Goal: Transaction & Acquisition: Book appointment/travel/reservation

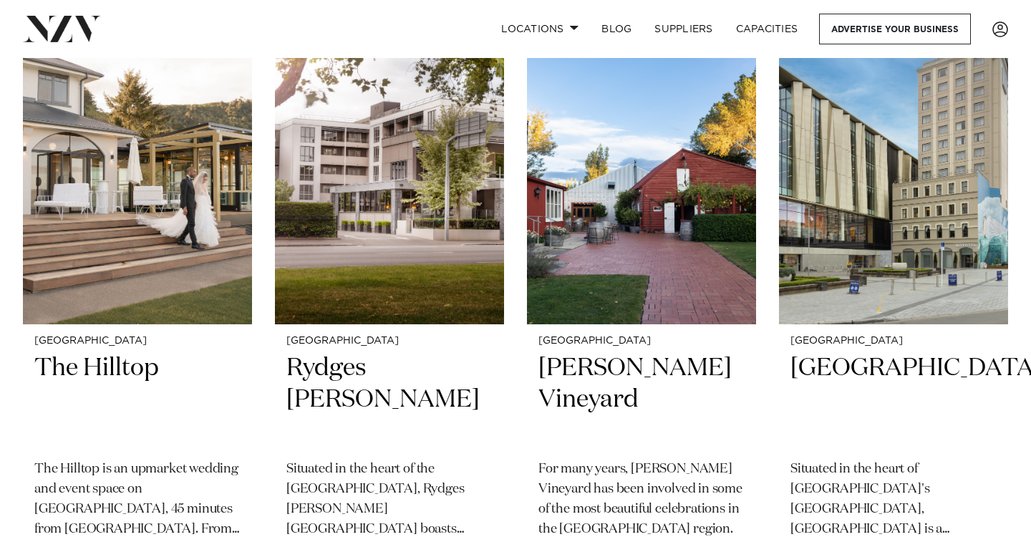
scroll to position [623, 0]
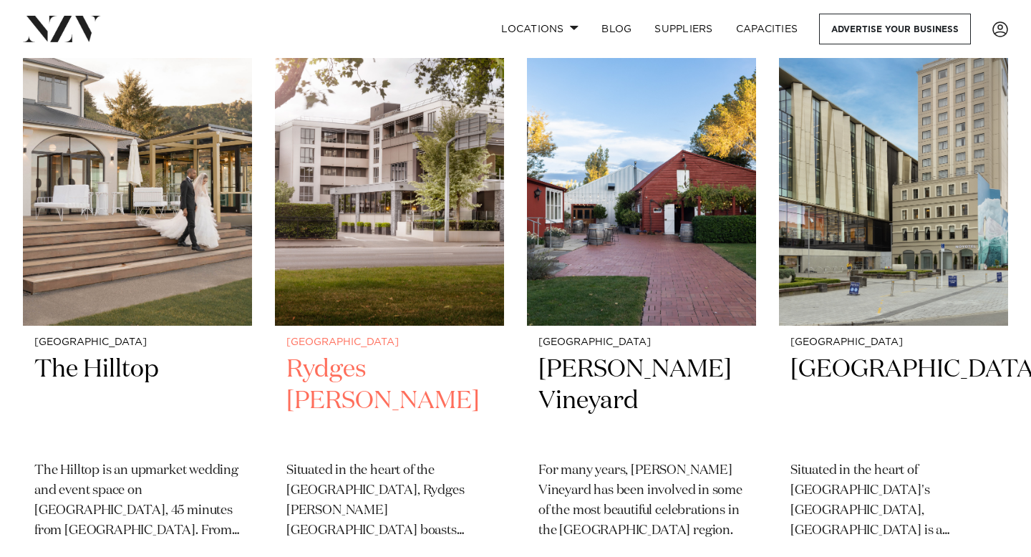
click at [374, 363] on h2 "Rydges [PERSON_NAME]" at bounding box center [389, 402] width 206 height 97
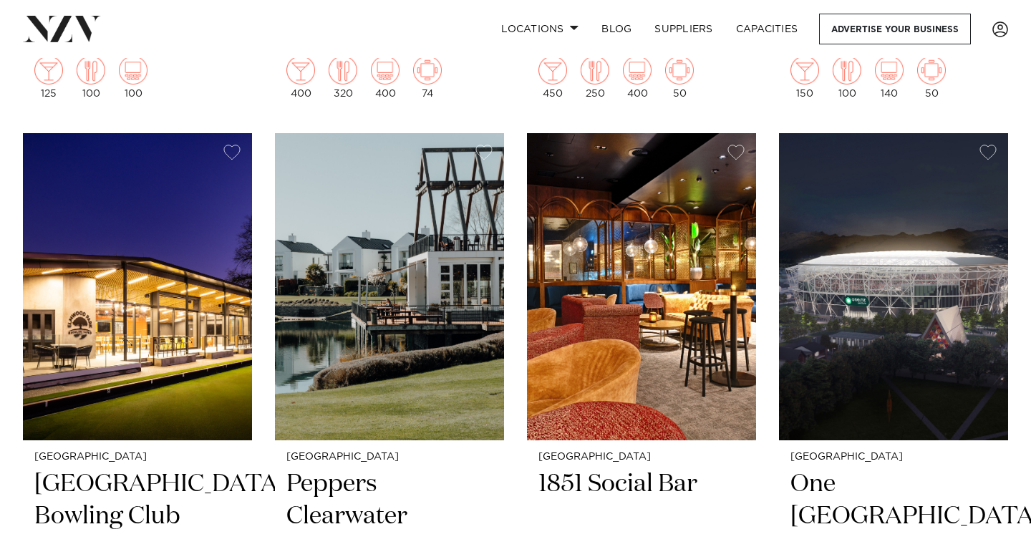
scroll to position [1127, 0]
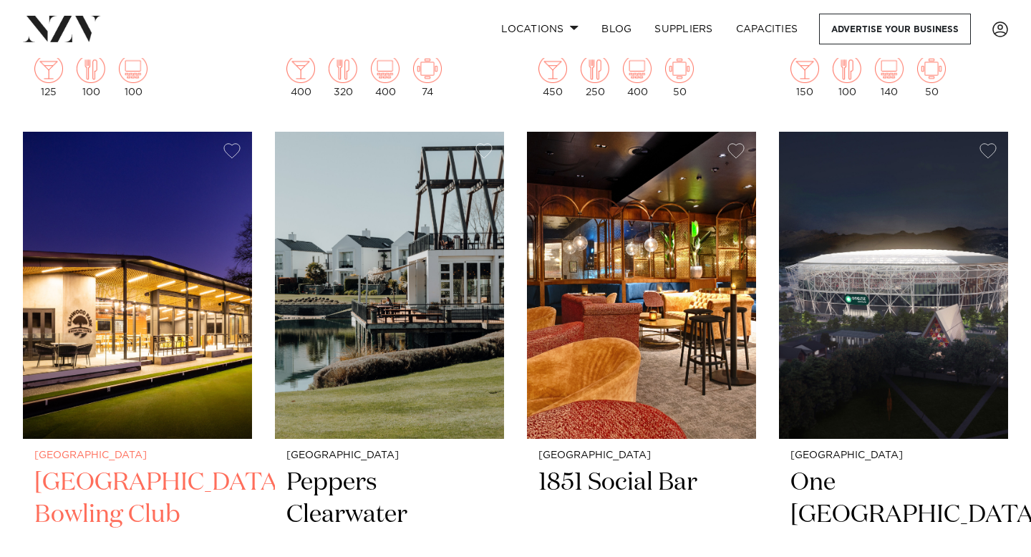
click at [165, 510] on h2 "[GEOGRAPHIC_DATA] Bowling Club" at bounding box center [137, 515] width 206 height 97
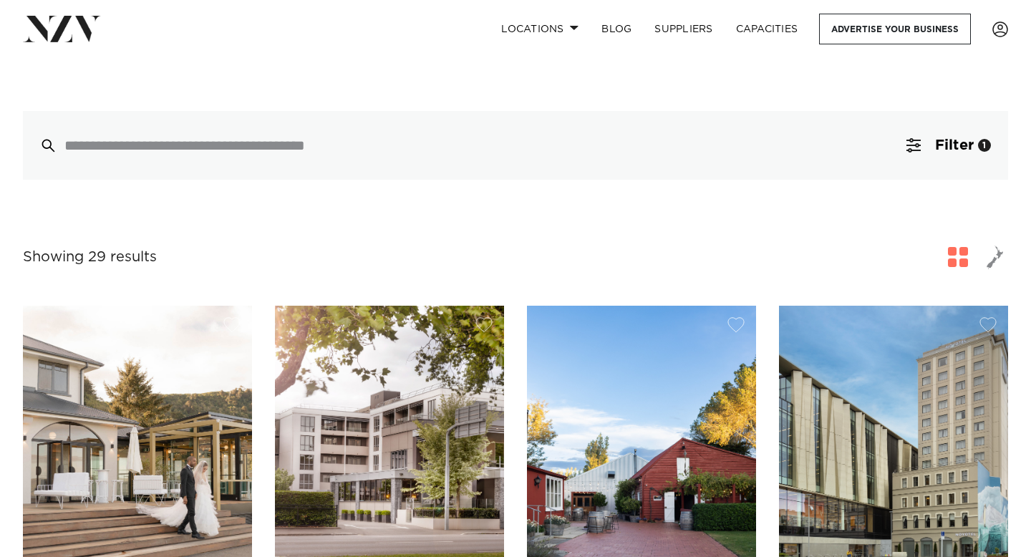
scroll to position [334, 0]
click at [972, 144] on span "Filter" at bounding box center [954, 146] width 39 height 14
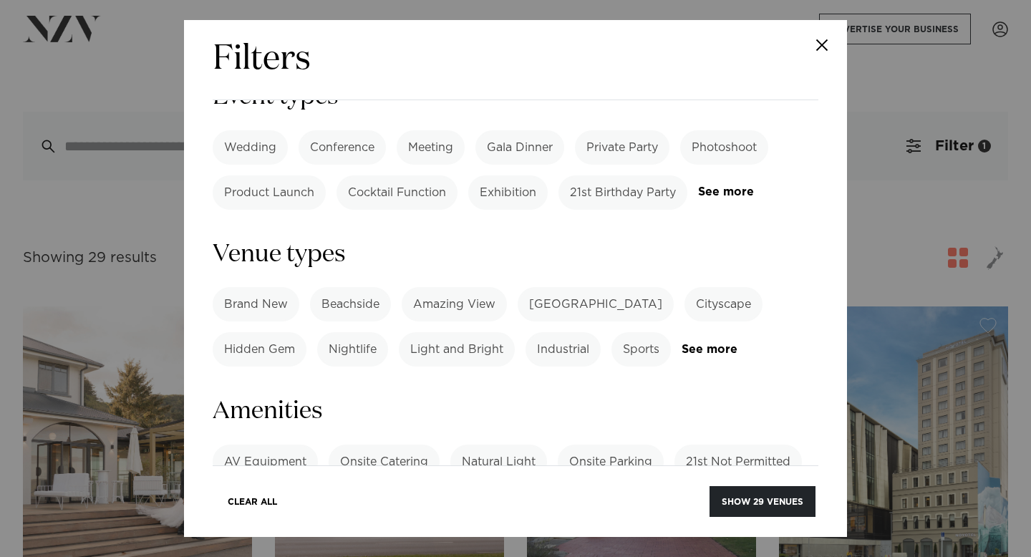
scroll to position [714, 0]
click at [249, 534] on link "See more" at bounding box center [269, 540] width 112 height 12
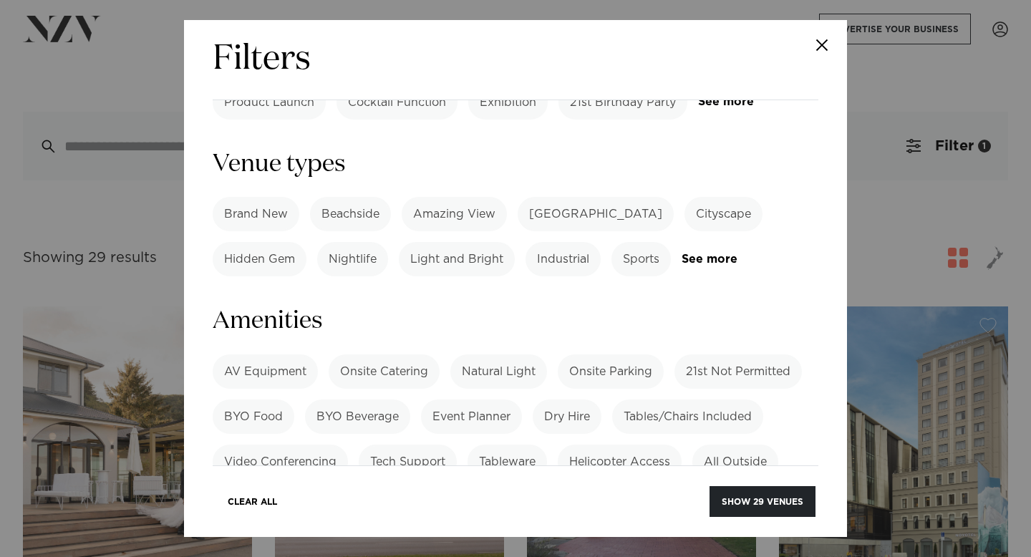
scroll to position [805, 0]
click at [583, 488] on label "Bar" at bounding box center [589, 505] width 42 height 34
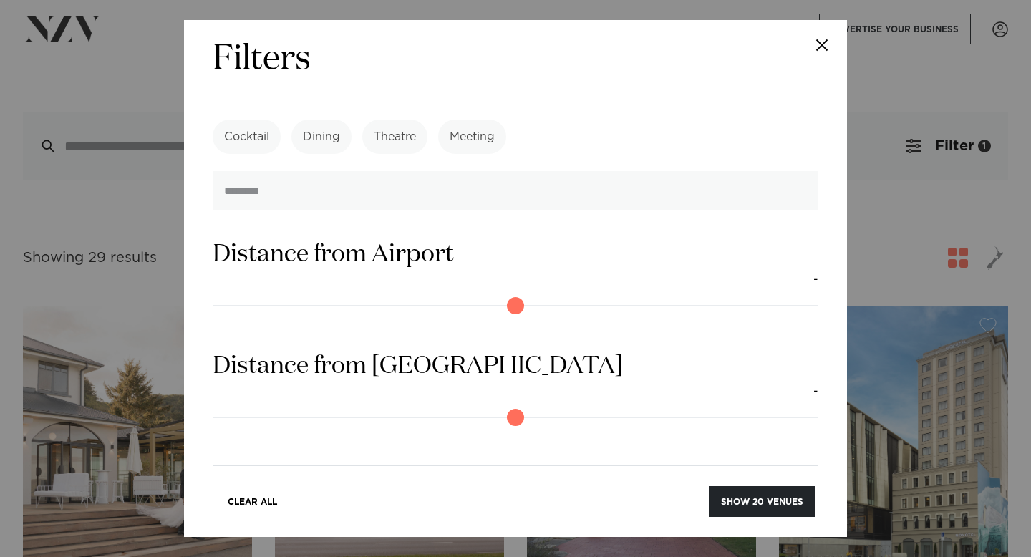
scroll to position [1577, 0]
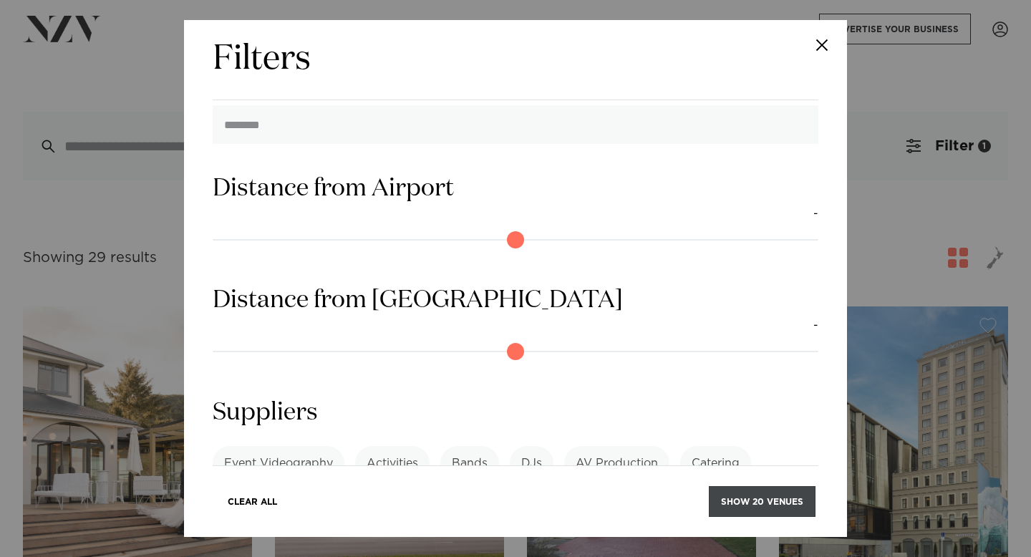
click at [737, 493] on button "Show 20 venues" at bounding box center [762, 501] width 107 height 31
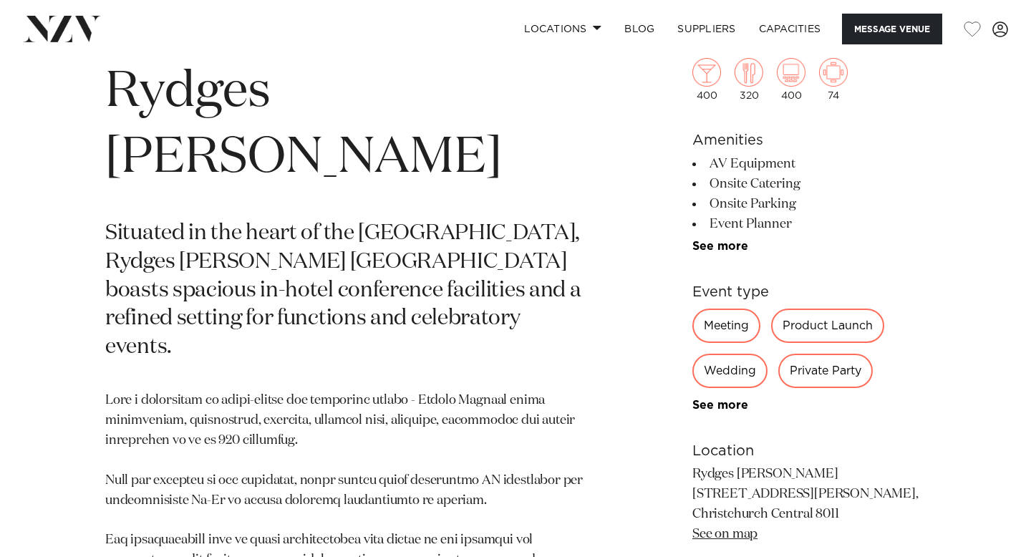
scroll to position [566, 0]
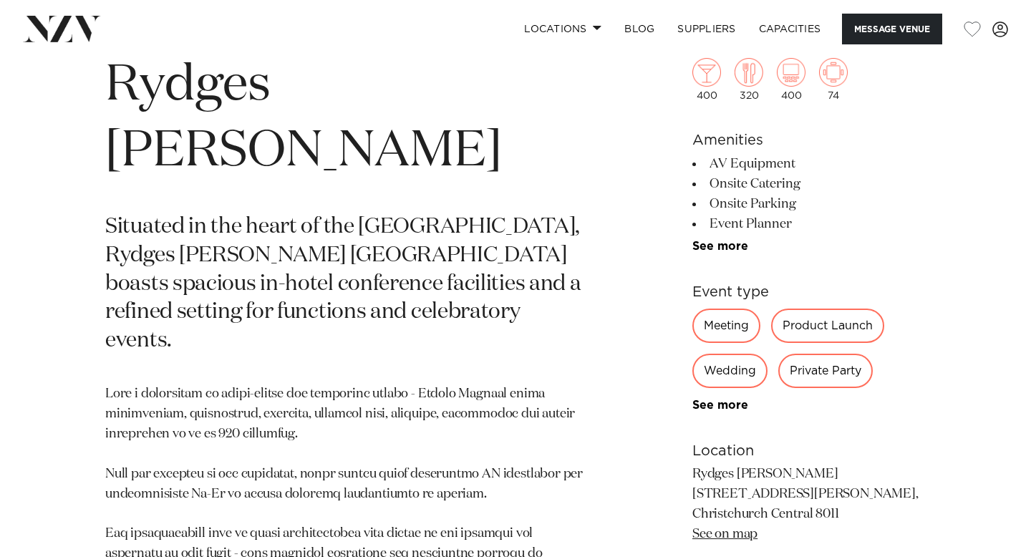
click at [805, 376] on div "Private Party" at bounding box center [825, 371] width 95 height 34
click at [716, 253] on li "See more" at bounding box center [808, 246] width 233 height 13
click at [714, 249] on link "See more" at bounding box center [748, 246] width 112 height 11
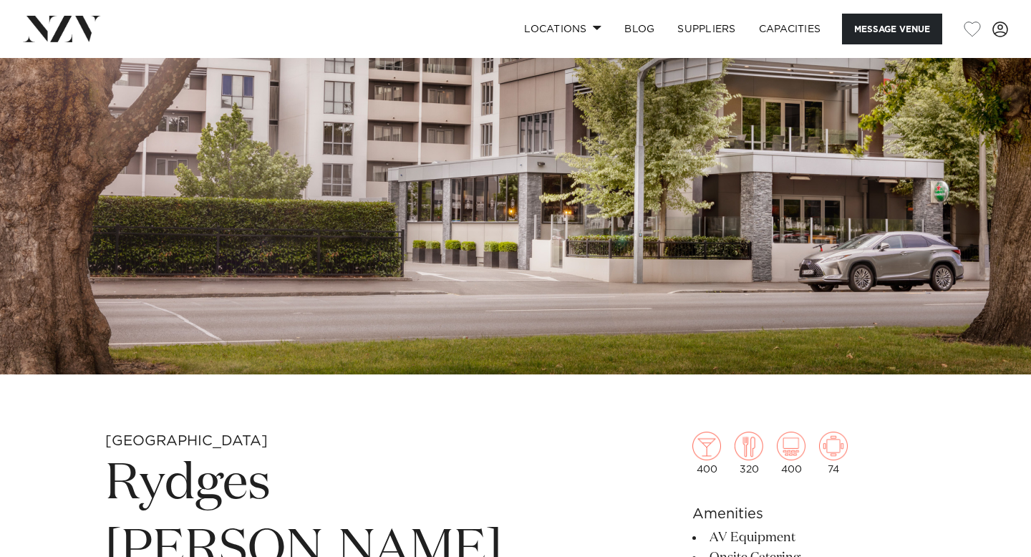
scroll to position [183, 0]
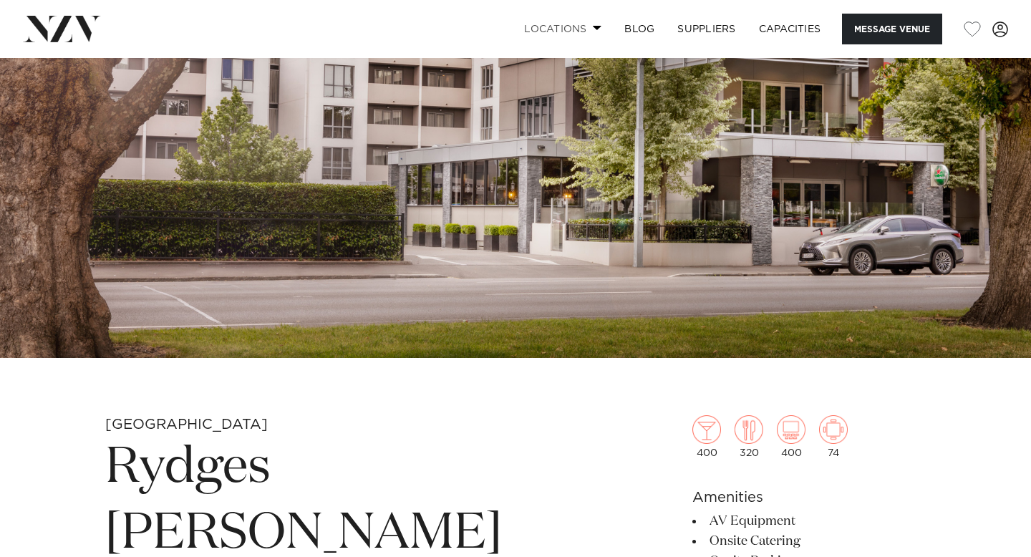
click at [586, 27] on link "Locations" at bounding box center [563, 29] width 100 height 31
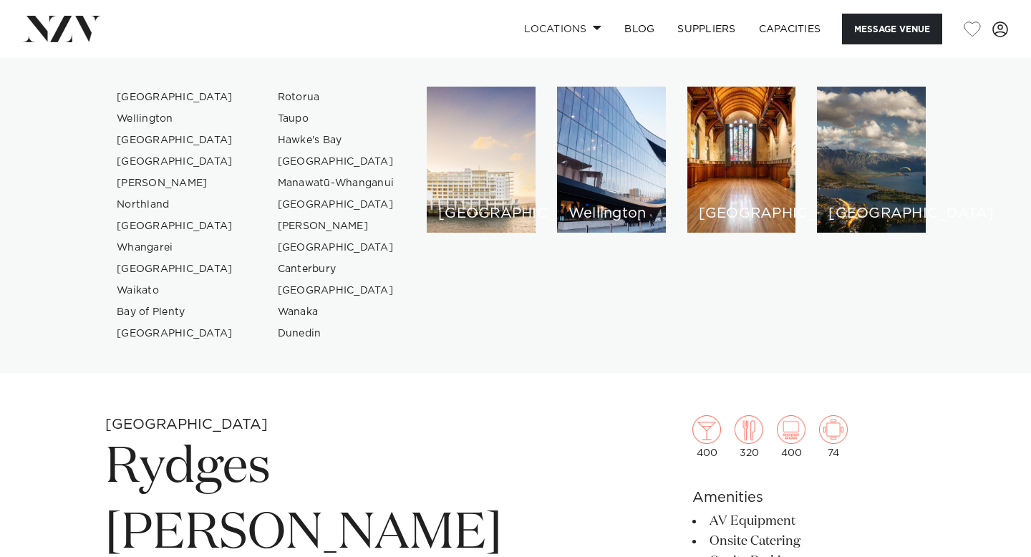
click at [495, 480] on h1 "Rydges [PERSON_NAME]" at bounding box center [347, 501] width 485 height 132
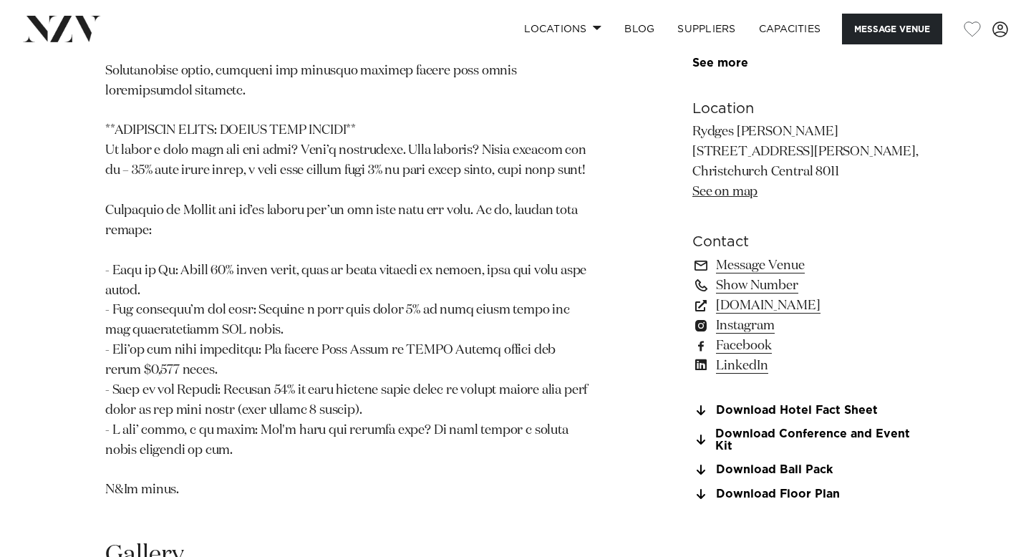
scroll to position [1531, 0]
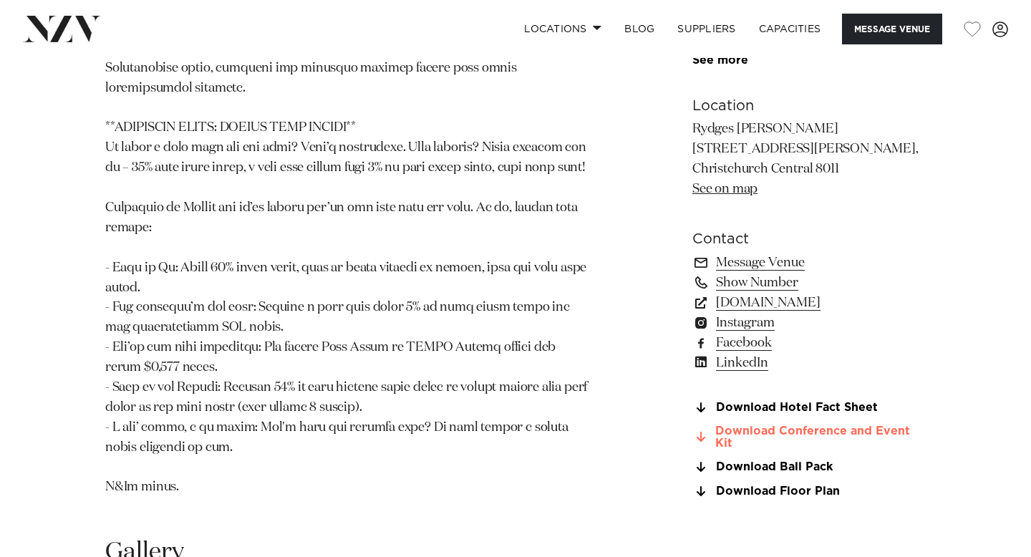
click at [724, 425] on link "Download Conference and Event Kit" at bounding box center [808, 437] width 233 height 24
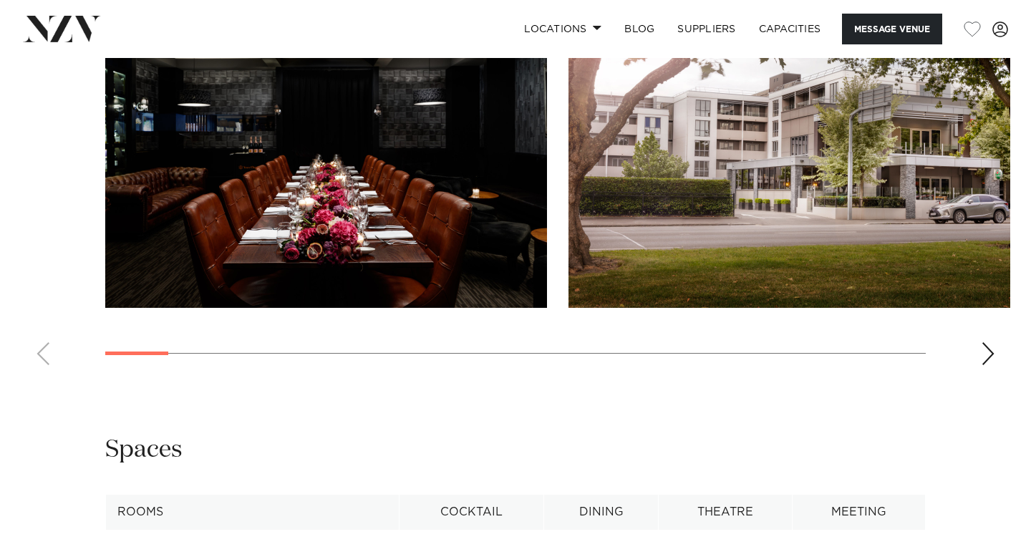
scroll to position [2146, 0]
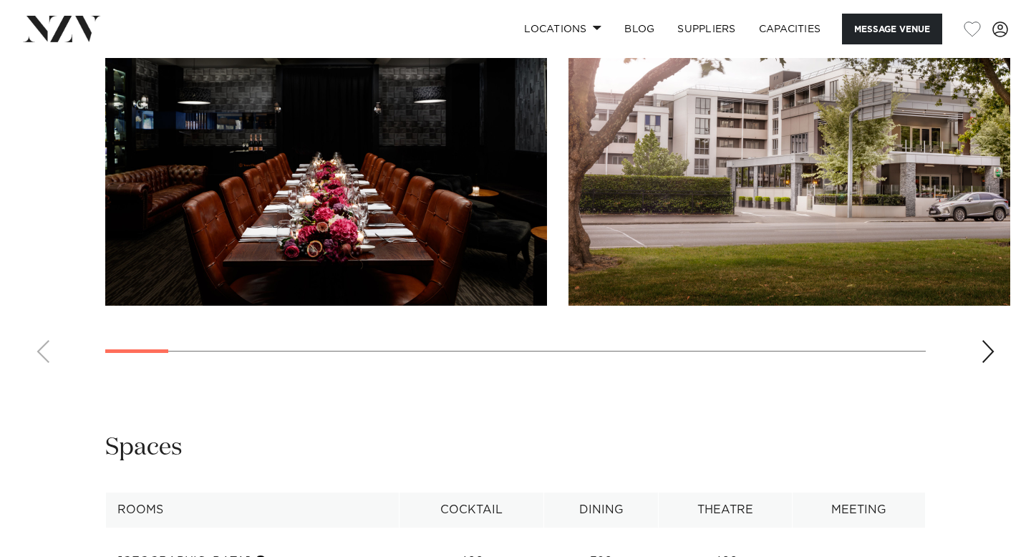
click at [978, 254] on swiper-container at bounding box center [515, 177] width 1031 height 393
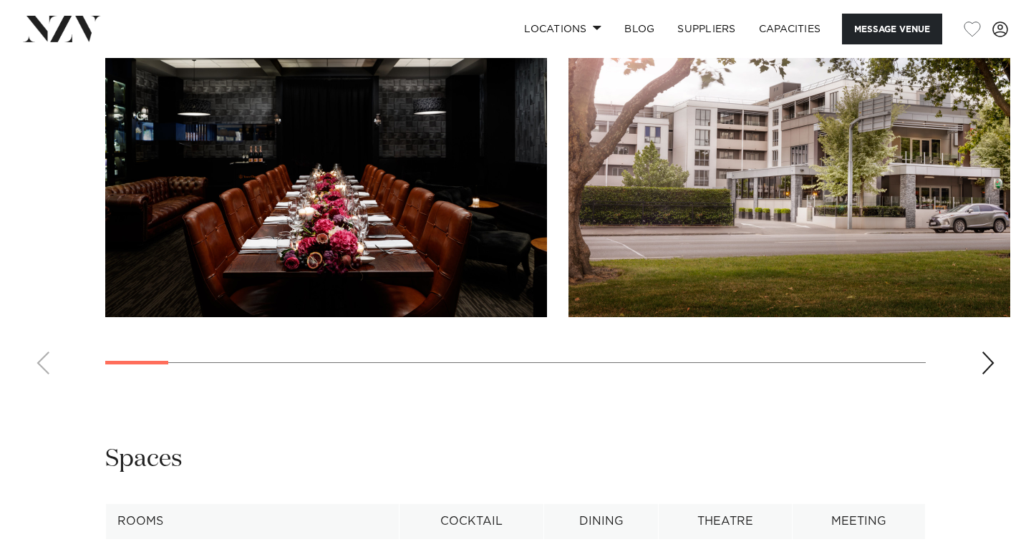
scroll to position [2133, 0]
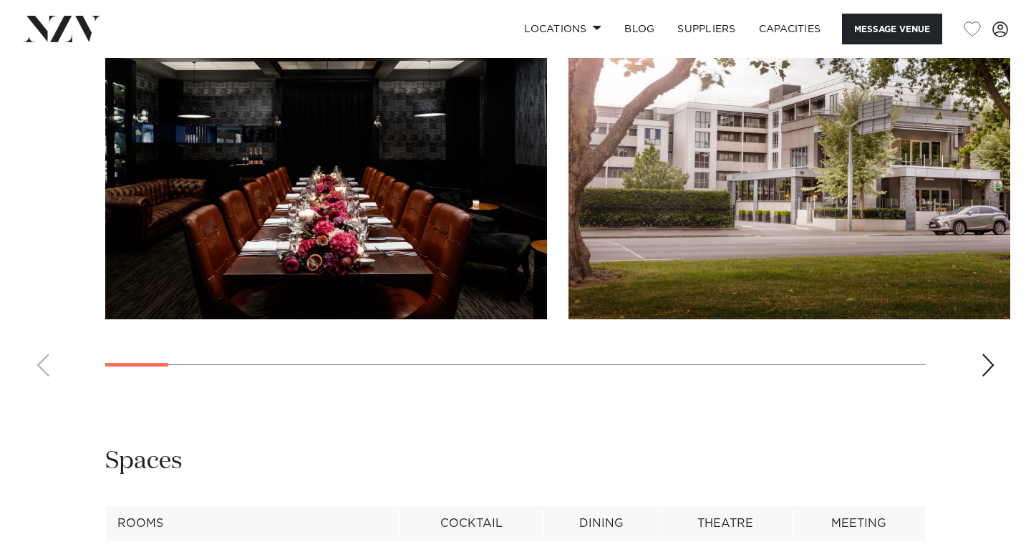
click at [991, 354] on div "Next slide" at bounding box center [988, 365] width 14 height 23
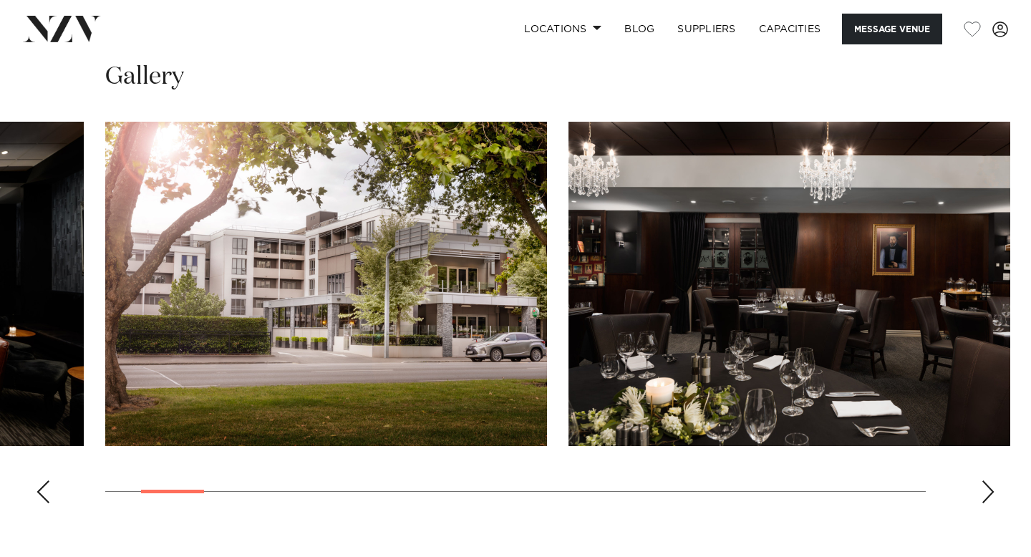
scroll to position [2003, 0]
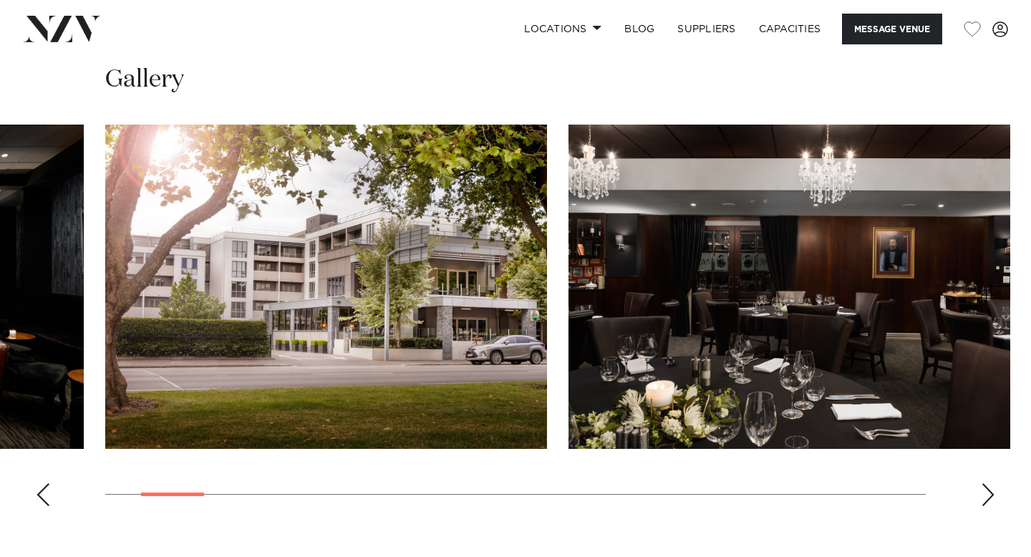
click at [987, 483] on div "Next slide" at bounding box center [988, 494] width 14 height 23
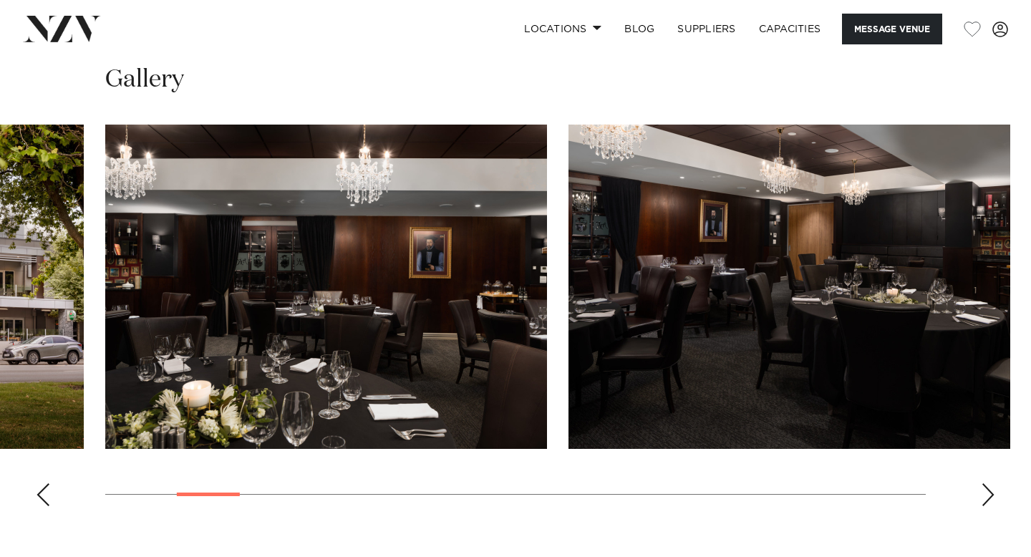
click at [988, 483] on div "Next slide" at bounding box center [988, 494] width 14 height 23
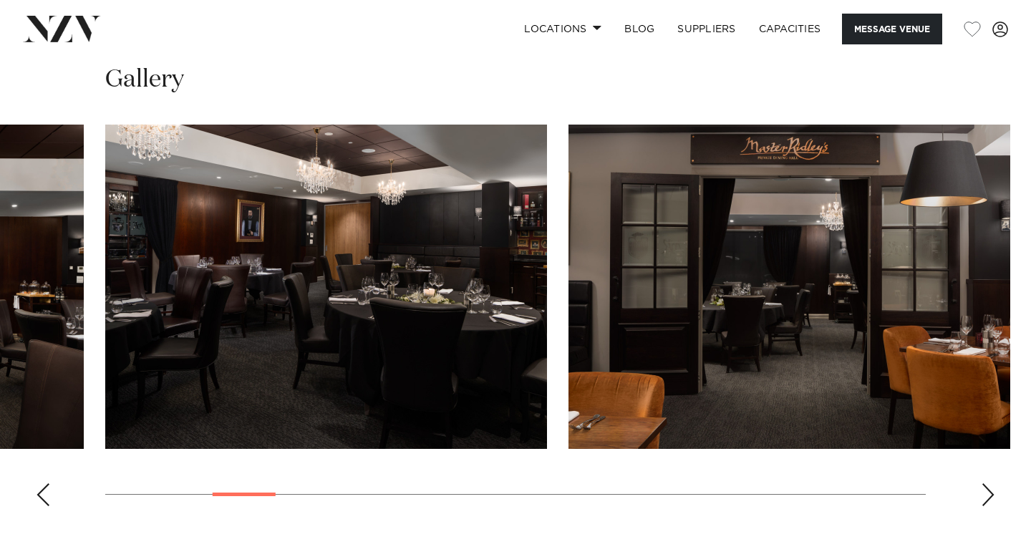
click at [989, 483] on div "Next slide" at bounding box center [988, 494] width 14 height 23
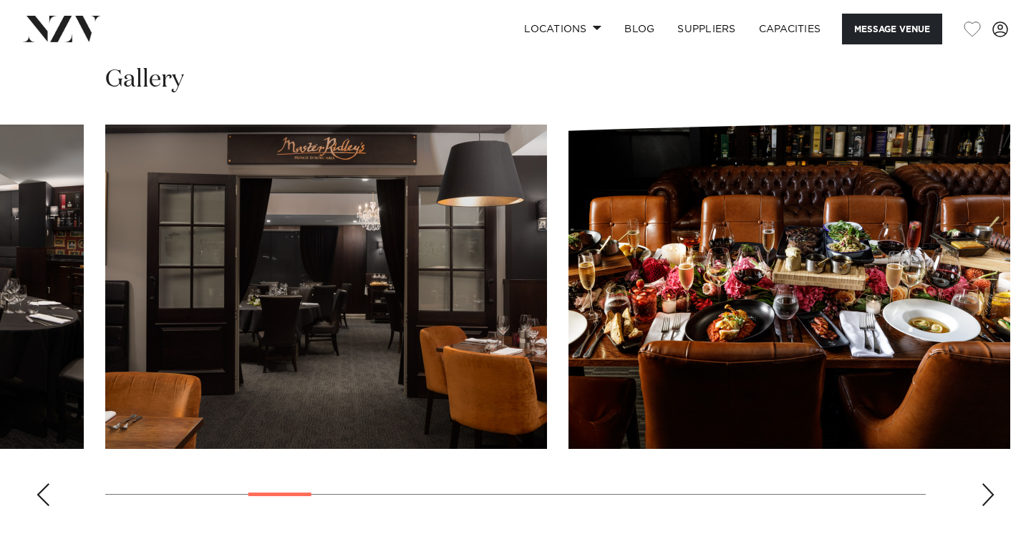
click at [990, 483] on div "Next slide" at bounding box center [988, 494] width 14 height 23
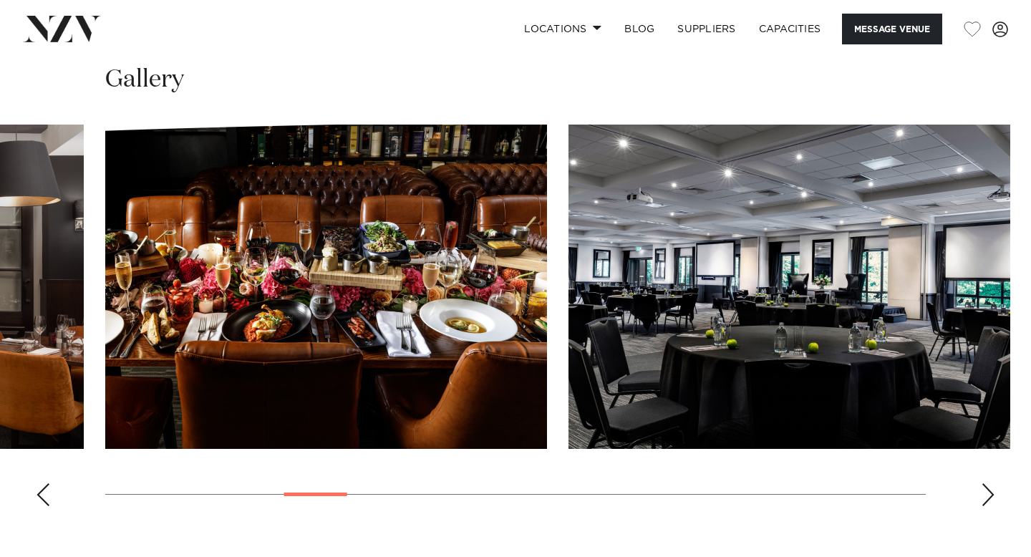
click at [992, 483] on div "Next slide" at bounding box center [988, 494] width 14 height 23
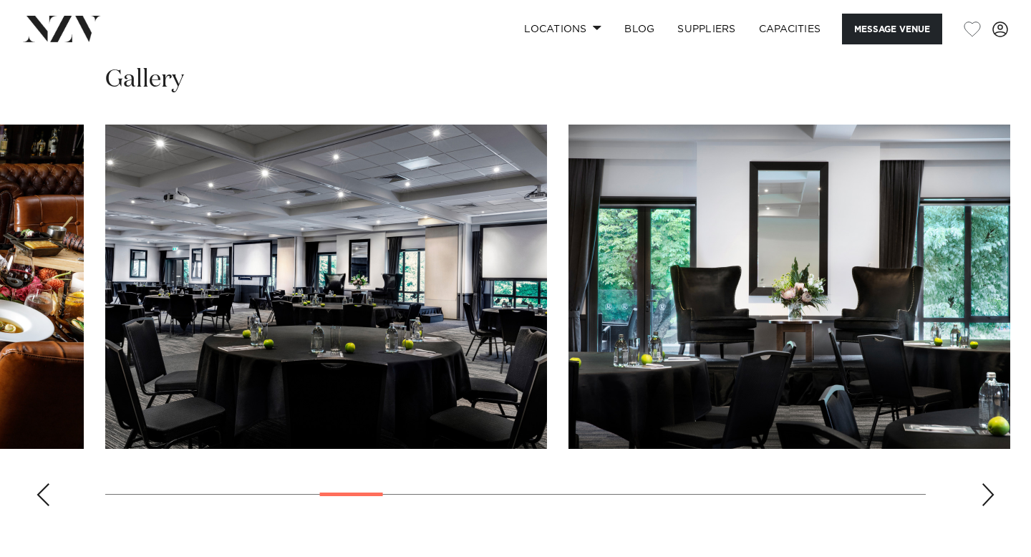
click at [992, 483] on div "Next slide" at bounding box center [988, 494] width 14 height 23
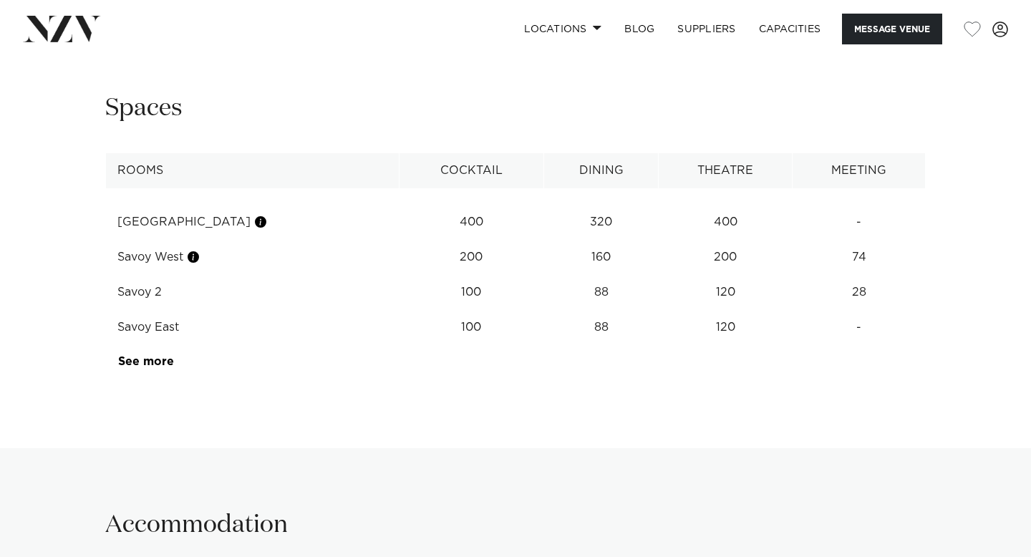
scroll to position [2487, 0]
click at [162, 343] on td "See more" at bounding box center [173, 360] width 135 height 35
click at [163, 354] on link "See more" at bounding box center [174, 359] width 112 height 11
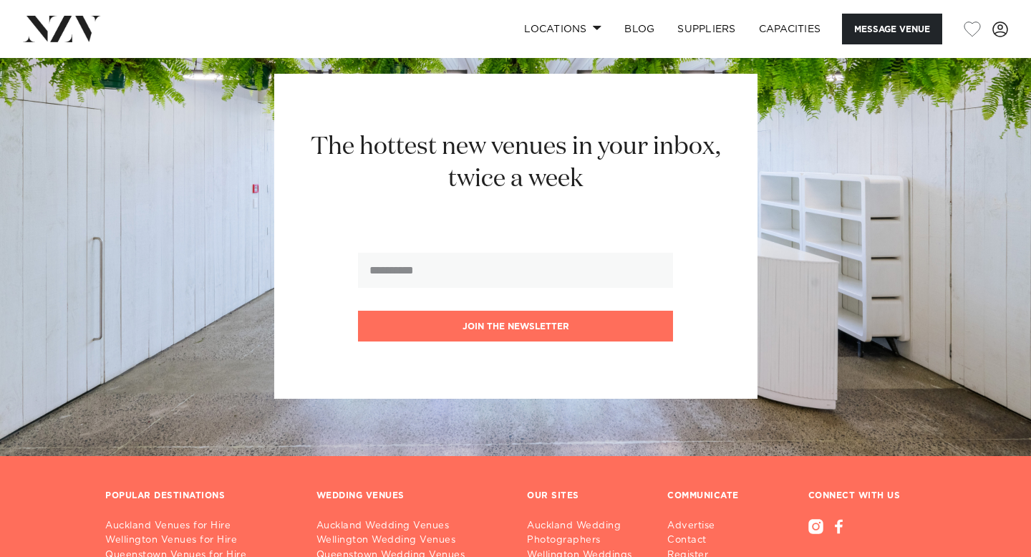
scroll to position [4959, 0]
click at [796, 30] on link "Capacities" at bounding box center [789, 29] width 85 height 31
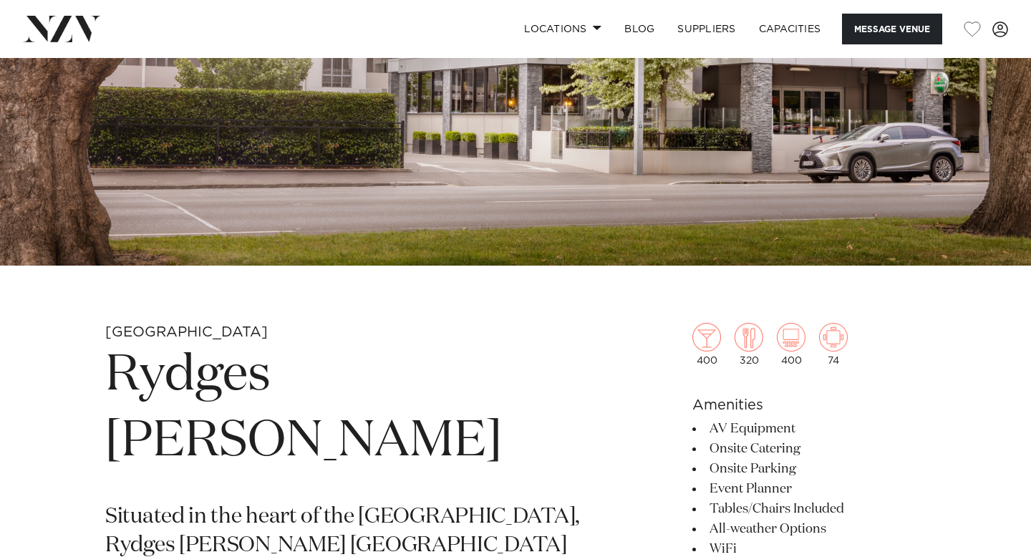
scroll to position [281, 0]
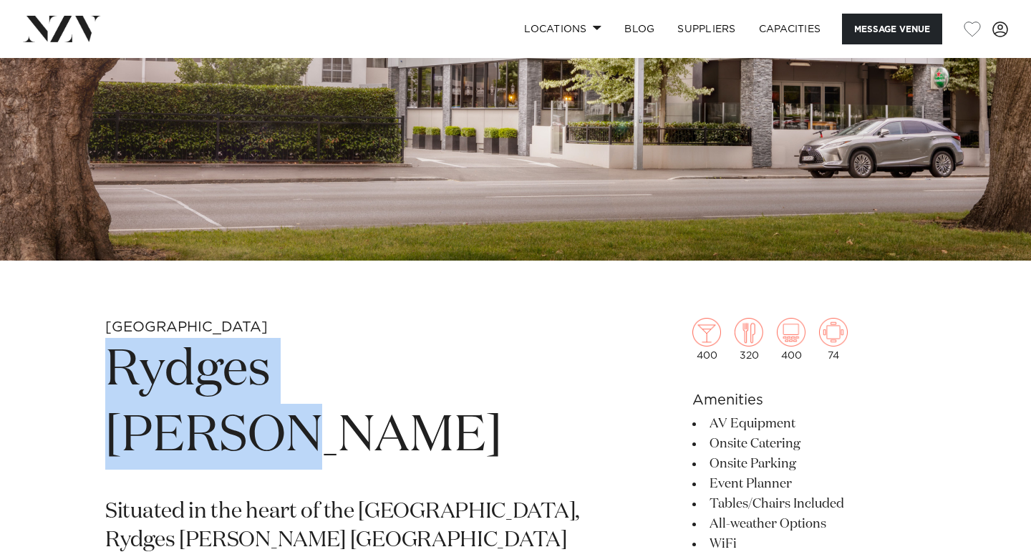
drag, startPoint x: 104, startPoint y: 381, endPoint x: 527, endPoint y: 372, distance: 423.2
copy h1 "Rydges [PERSON_NAME]"
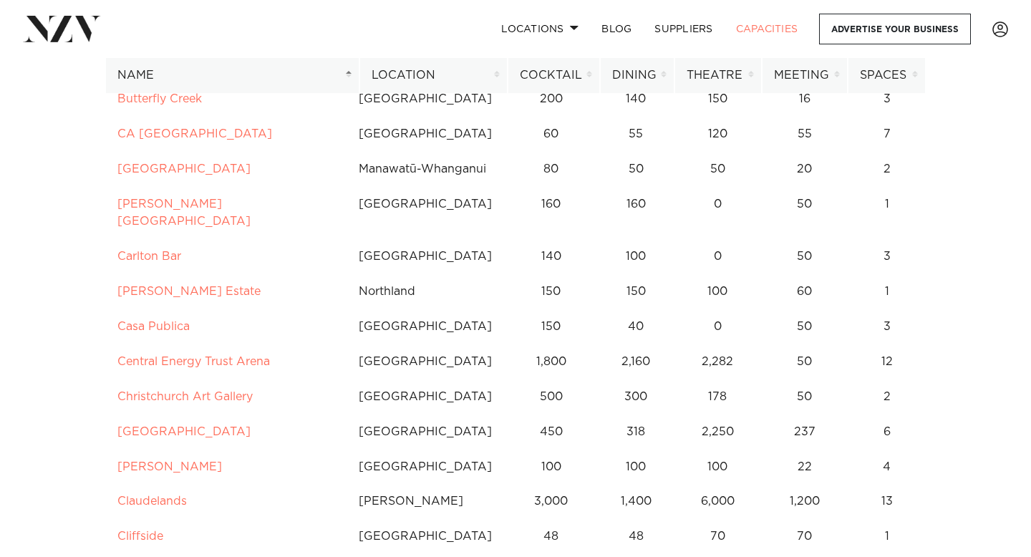
scroll to position [1494, 0]
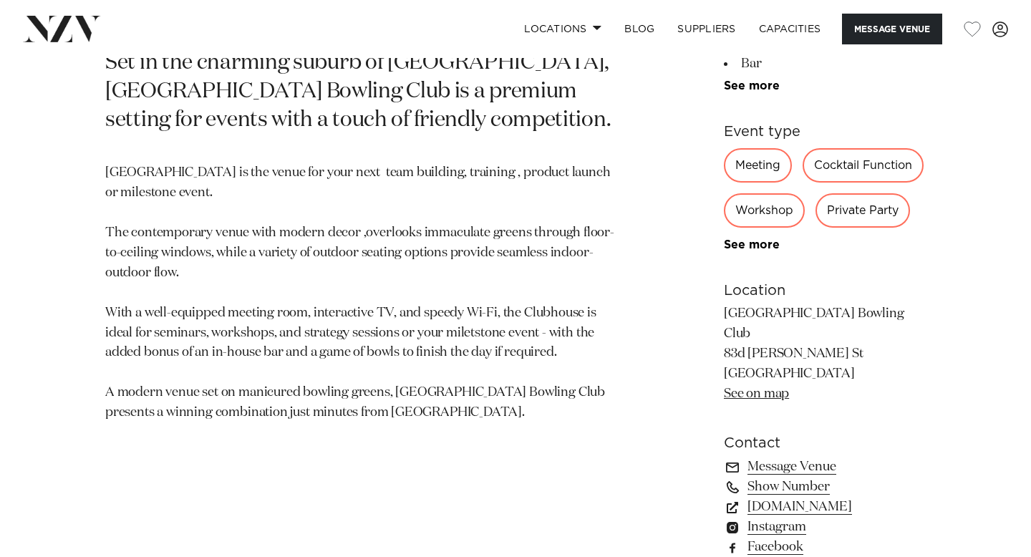
scroll to position [733, 0]
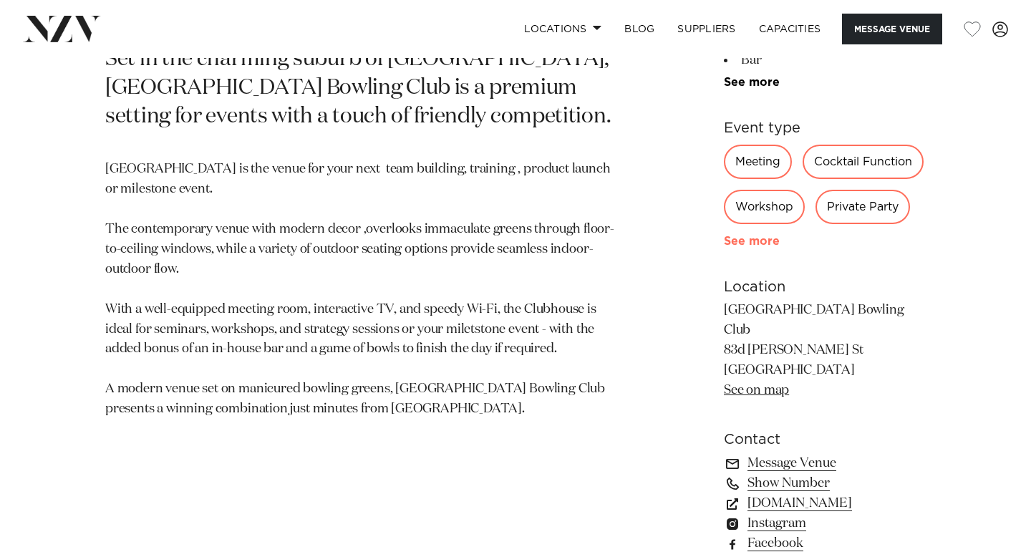
click at [724, 247] on link "See more" at bounding box center [780, 241] width 112 height 11
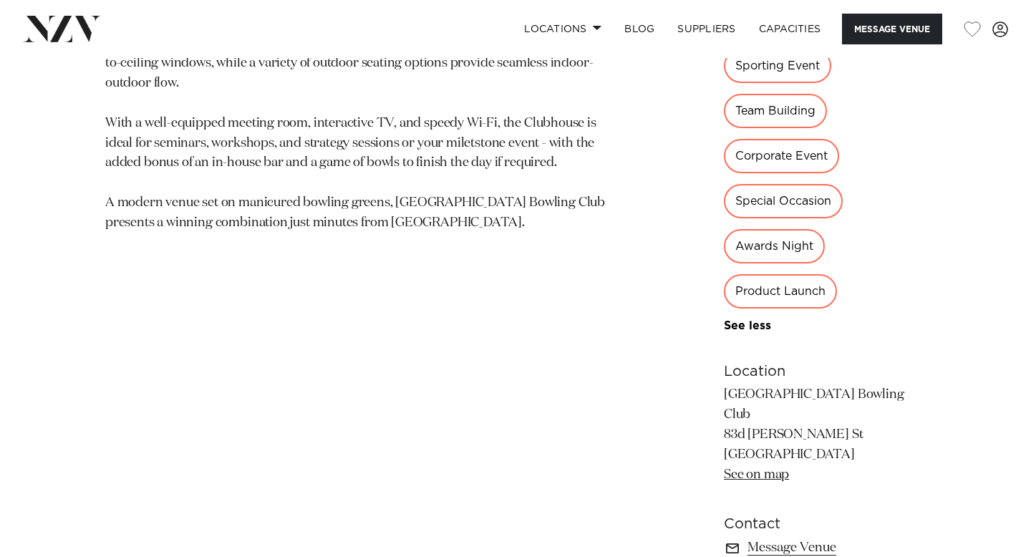
scroll to position [186, 0]
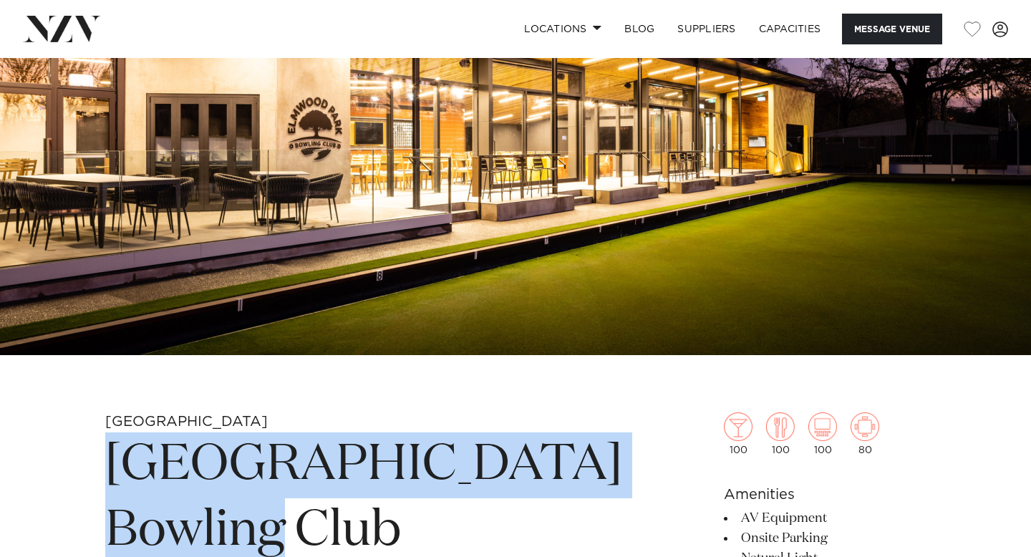
drag, startPoint x: 429, startPoint y: 537, endPoint x: 109, endPoint y: 460, distance: 329.1
click at [109, 460] on h1 "[GEOGRAPHIC_DATA] Bowling Club" at bounding box center [363, 498] width 517 height 132
copy h1 "[GEOGRAPHIC_DATA] Bowling Club"
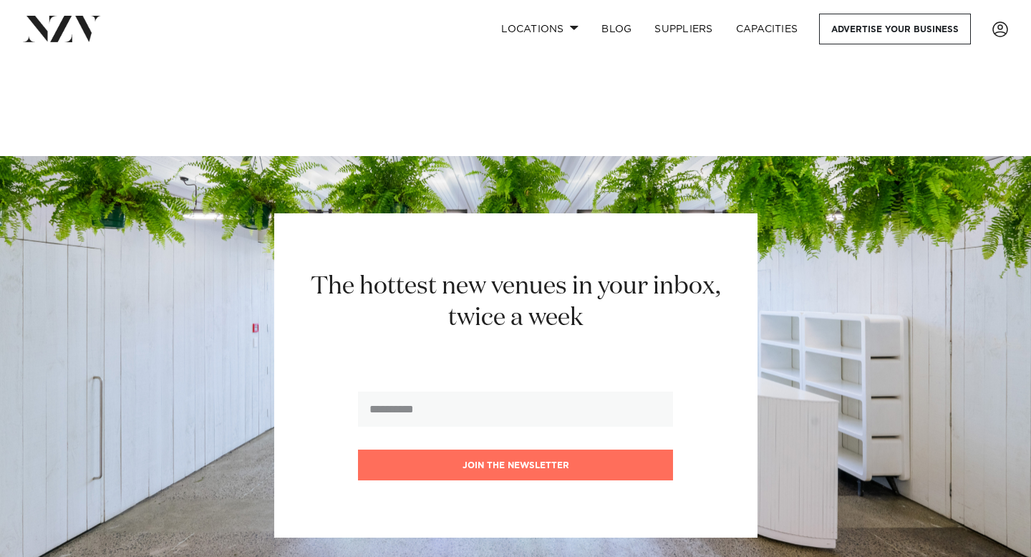
scroll to position [3424, 0]
